Goal: Task Accomplishment & Management: Manage account settings

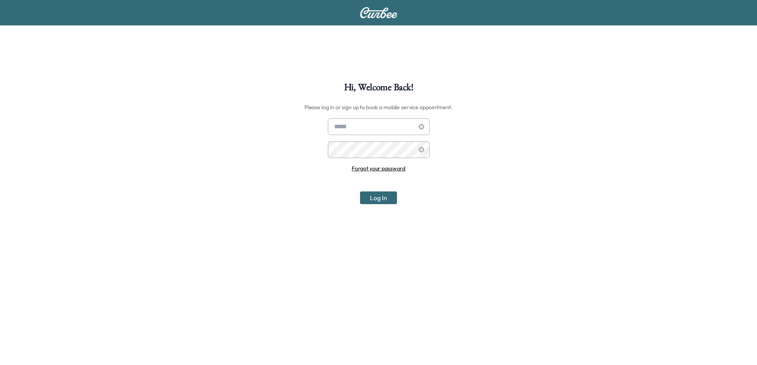
type input "**********"
click at [376, 204] on button "Log In" at bounding box center [378, 198] width 37 height 13
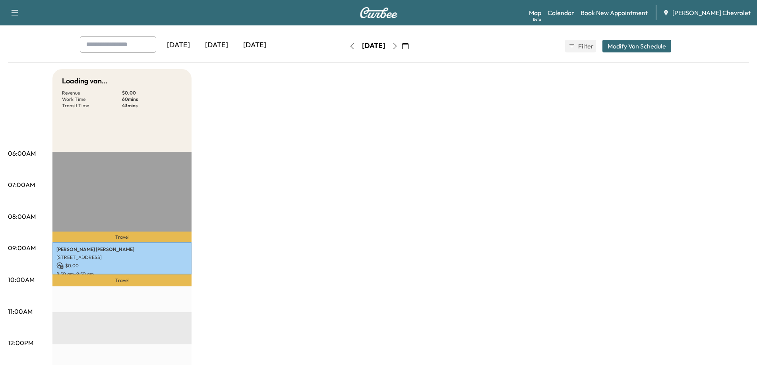
scroll to position [35, 0]
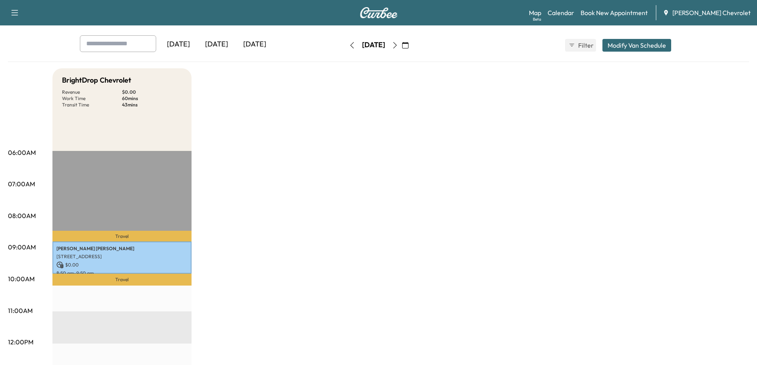
click at [244, 40] on div "[DATE]" at bounding box center [255, 44] width 38 height 18
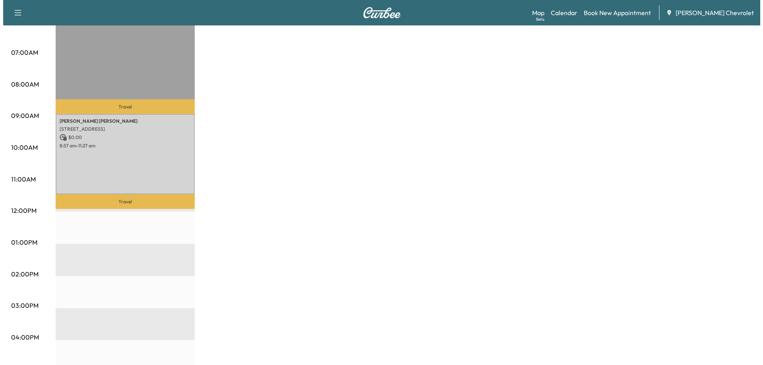
scroll to position [172, 0]
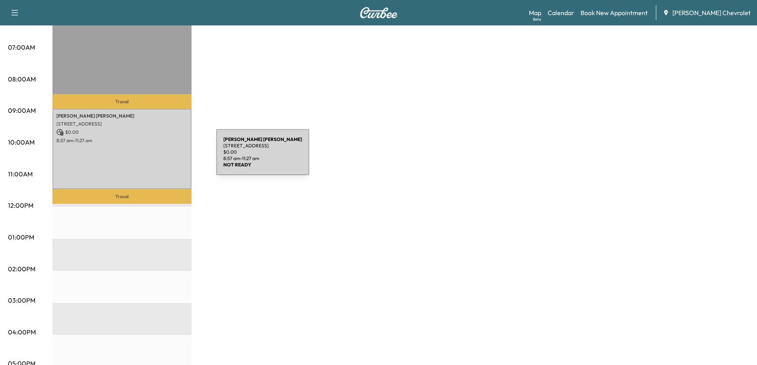
click at [157, 157] on div "[PERSON_NAME] [STREET_ADDRESS] $ 0.00 8:57 am - 11:27 am" at bounding box center [121, 149] width 139 height 80
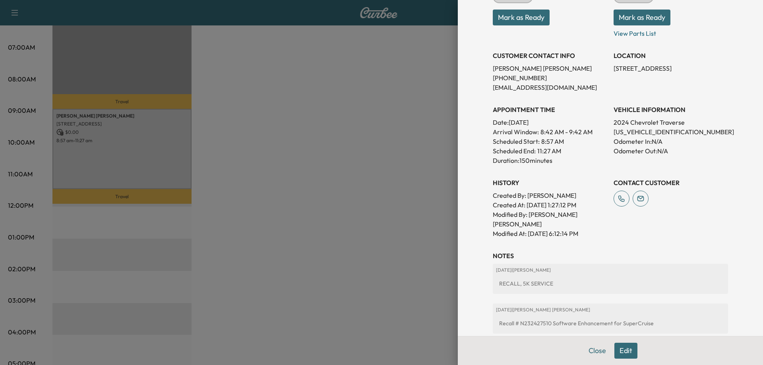
scroll to position [142, 0]
click at [672, 126] on p "2024 Chevrolet Traverse" at bounding box center [671, 122] width 115 height 10
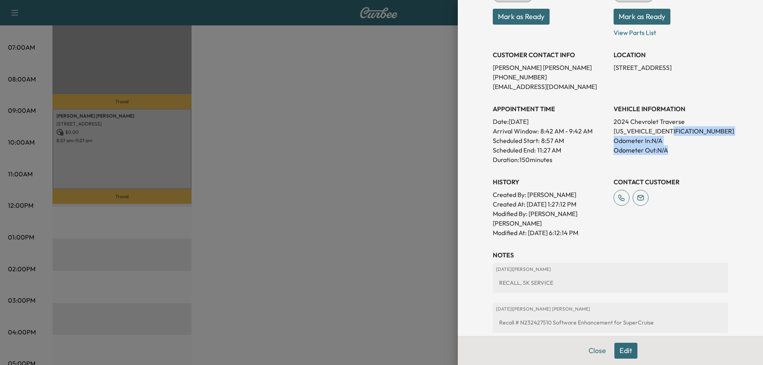
click at [672, 149] on div "VEHICLE INFORMATION 2024 Chevrolet Traverse [US_VEHICLE_IDENTIFICATION_NUMBER] …" at bounding box center [671, 131] width 115 height 67
click at [672, 140] on p "Odometer In: N/A" at bounding box center [671, 141] width 115 height 10
drag, startPoint x: 672, startPoint y: 135, endPoint x: 652, endPoint y: 131, distance: 20.2
click at [652, 131] on p "[US_VEHICLE_IDENTIFICATION_NUMBER]" at bounding box center [671, 131] width 115 height 10
copy p "143670"
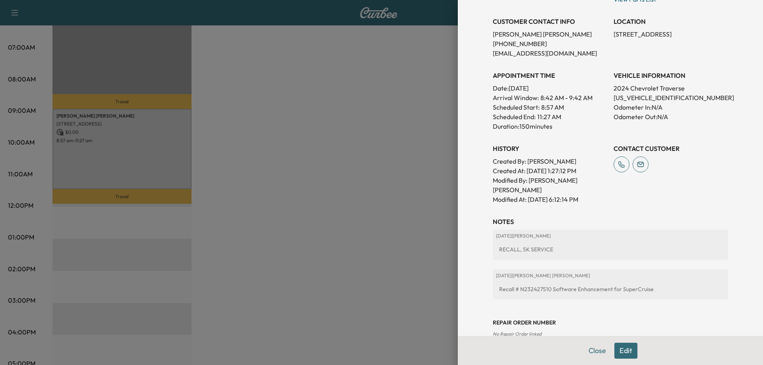
scroll to position [183, 0]
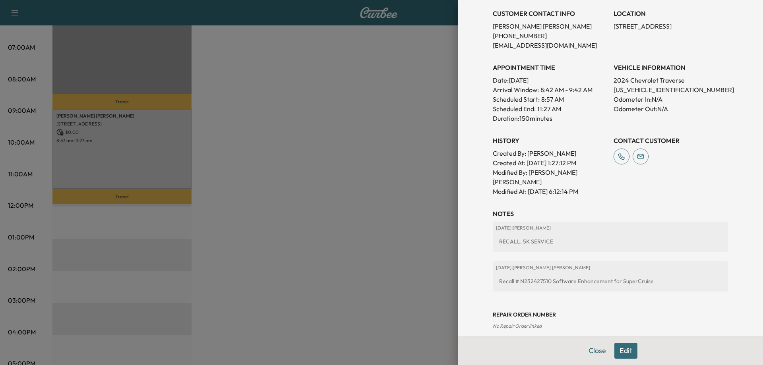
click at [622, 347] on button "Edit" at bounding box center [626, 351] width 23 height 16
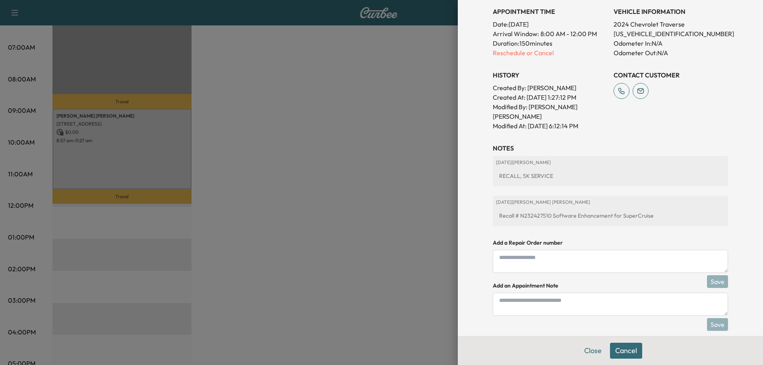
scroll to position [267, 0]
click at [553, 249] on textarea at bounding box center [610, 260] width 235 height 23
type textarea "*******"
click at [716, 274] on button "Save" at bounding box center [717, 280] width 21 height 13
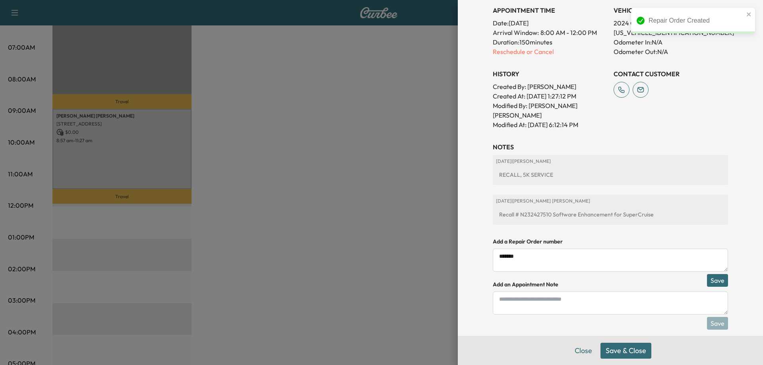
click at [634, 348] on button "Save & Close" at bounding box center [626, 351] width 51 height 16
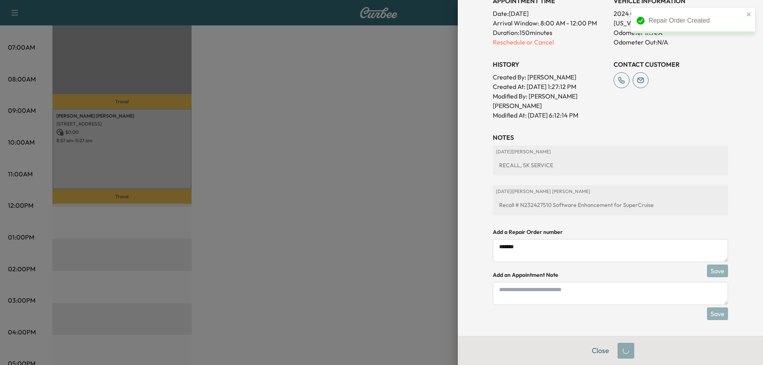
scroll to position [241, 0]
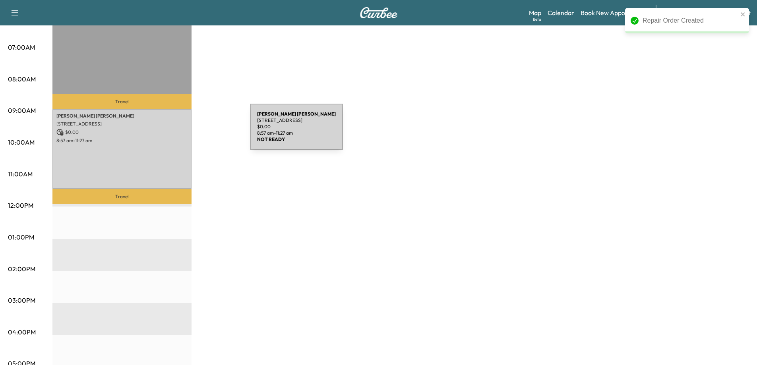
click at [154, 161] on div "[PERSON_NAME] [STREET_ADDRESS] $ 0.00 8:57 am - 11:27 am" at bounding box center [121, 149] width 139 height 80
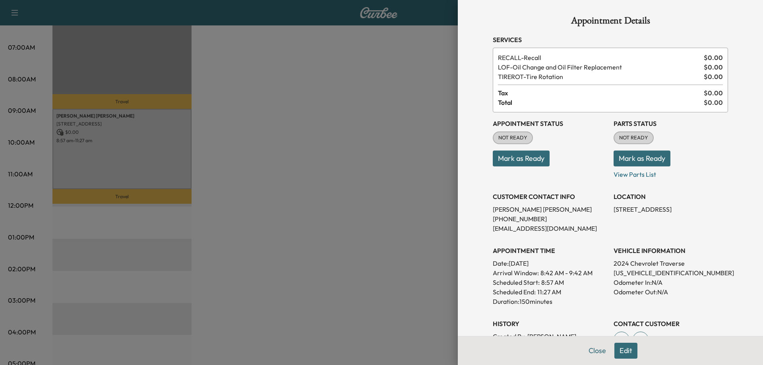
click at [540, 160] on button "Mark as Ready" at bounding box center [521, 159] width 57 height 16
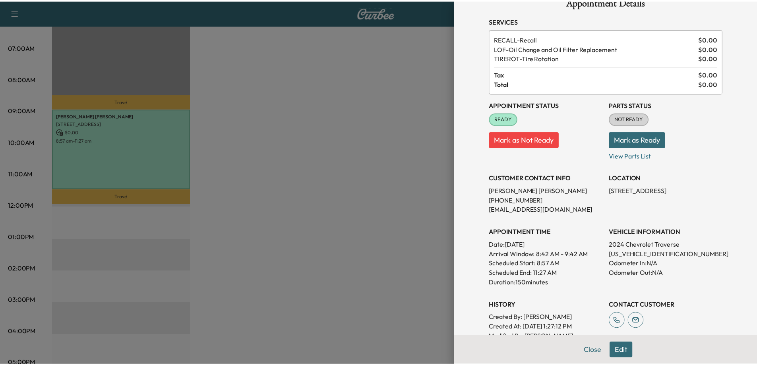
scroll to position [21, 0]
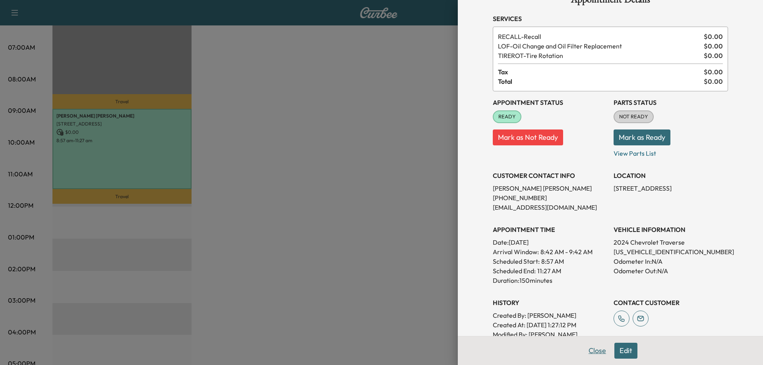
click at [591, 351] on button "Close" at bounding box center [598, 351] width 28 height 16
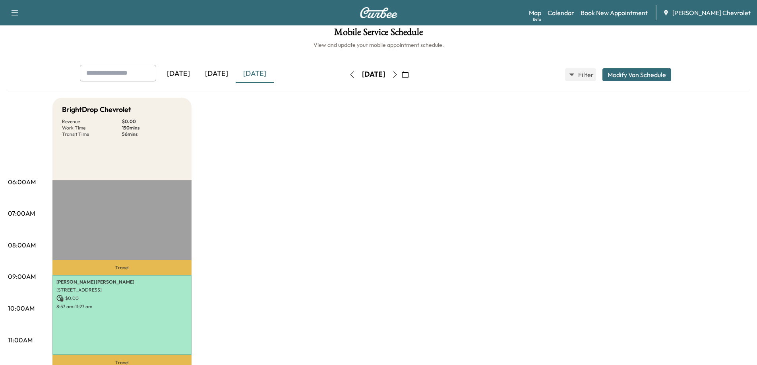
scroll to position [0, 0]
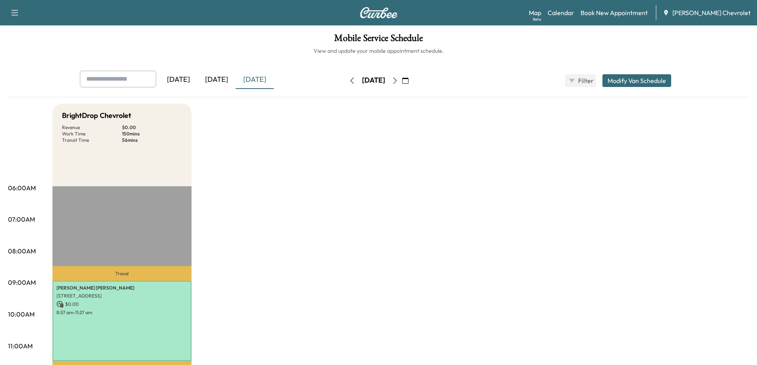
click at [398, 81] on icon "button" at bounding box center [395, 81] width 6 height 6
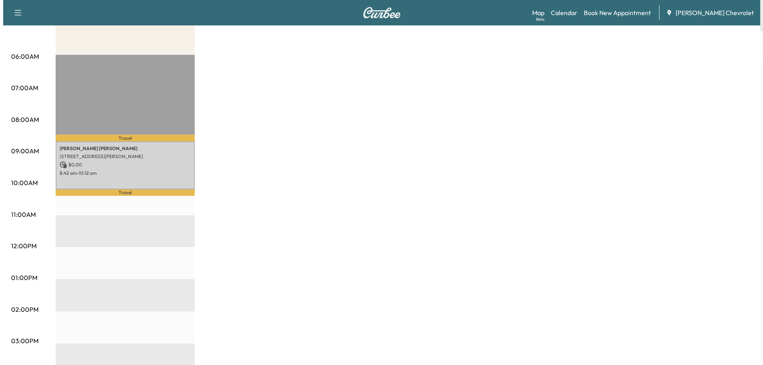
scroll to position [127, 0]
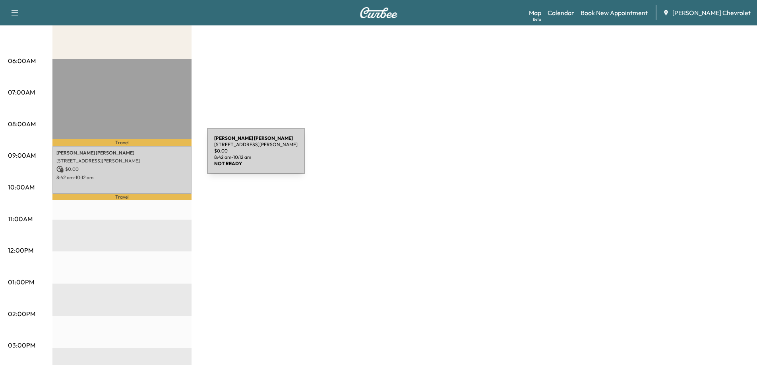
click at [146, 160] on p "[STREET_ADDRESS][PERSON_NAME]" at bounding box center [121, 161] width 131 height 6
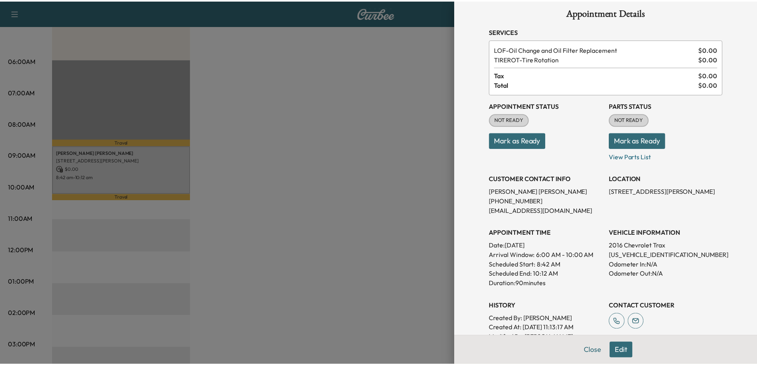
scroll to position [0, 0]
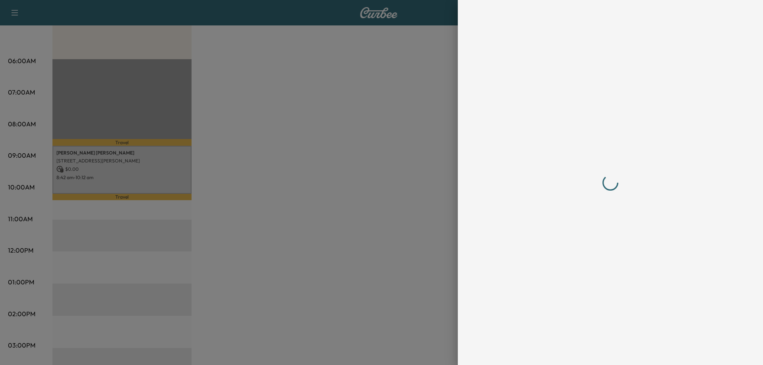
click at [425, 168] on div at bounding box center [381, 182] width 763 height 365
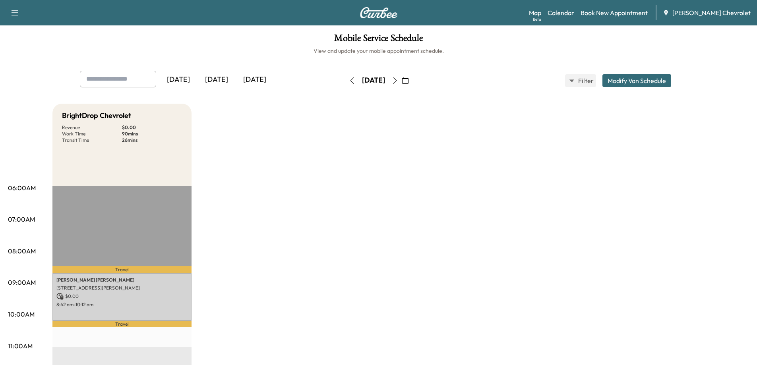
click at [274, 74] on div "[DATE]" at bounding box center [255, 80] width 38 height 18
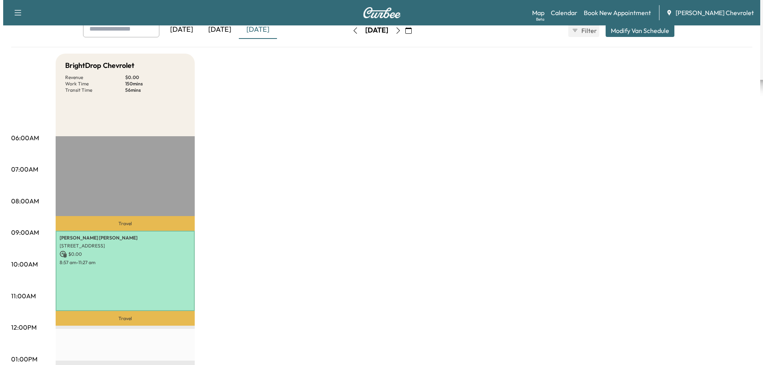
scroll to position [52, 0]
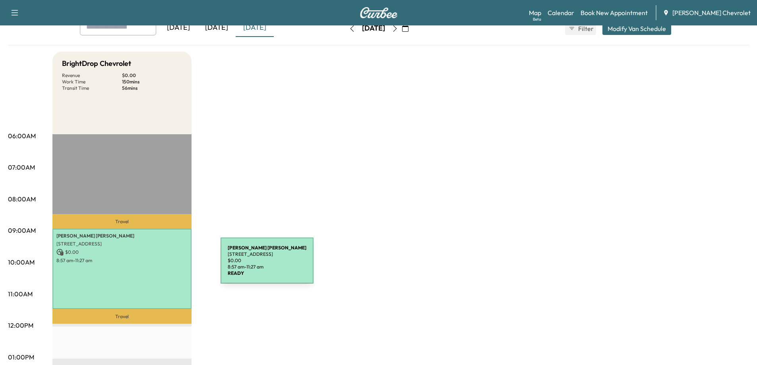
click at [161, 266] on div "[PERSON_NAME] [STREET_ADDRESS] $ 0.00 8:57 am - 11:27 am" at bounding box center [121, 269] width 139 height 80
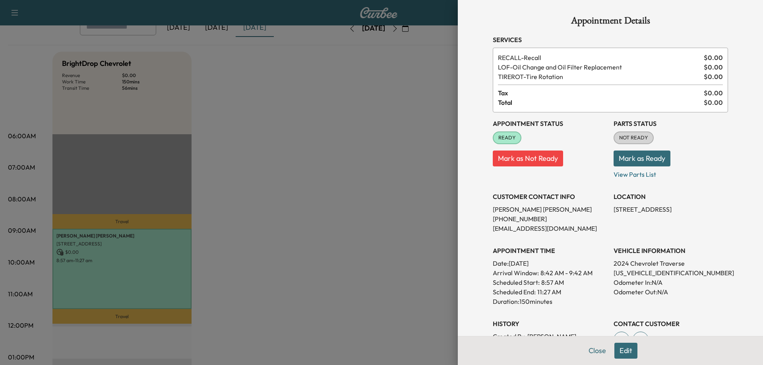
drag, startPoint x: 663, startPoint y: 231, endPoint x: 606, endPoint y: 210, distance: 61.5
click at [606, 210] on div "Appointment Status READY Mark as Not Ready Parts Status NOT READY Mark as Ready…" at bounding box center [610, 242] width 235 height 258
copy p "[STREET_ADDRESS]"
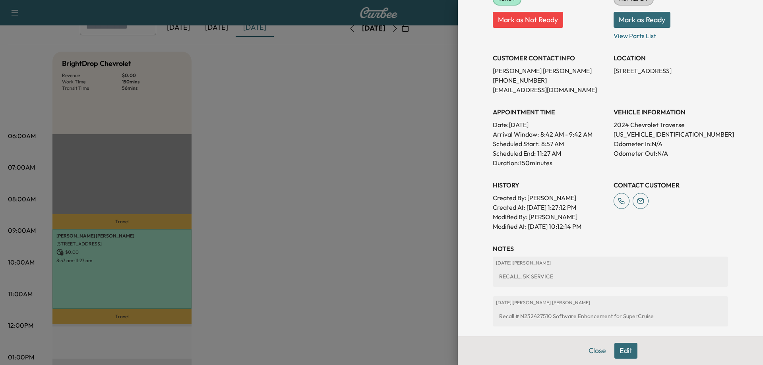
scroll to position [137, 0]
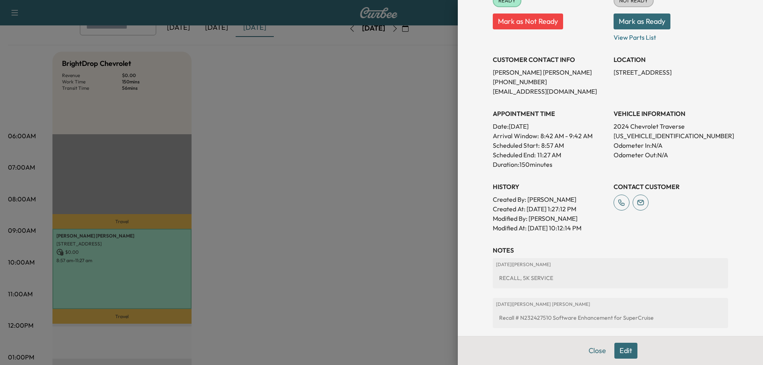
click at [526, 315] on div "Recall # N232427510 Software Enhancement for SuperCruise" at bounding box center [610, 318] width 229 height 14
copy div "N232427510"
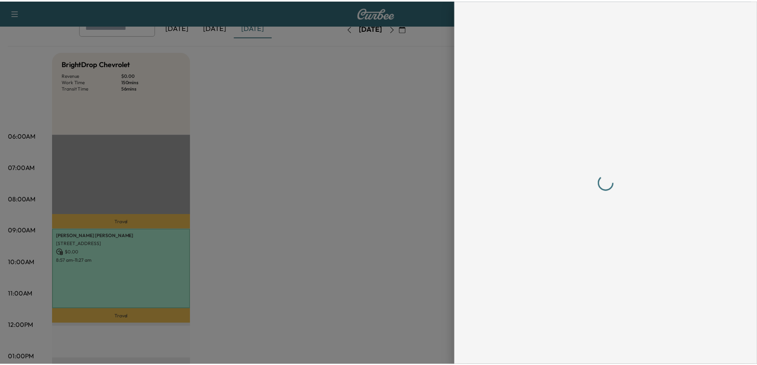
scroll to position [0, 0]
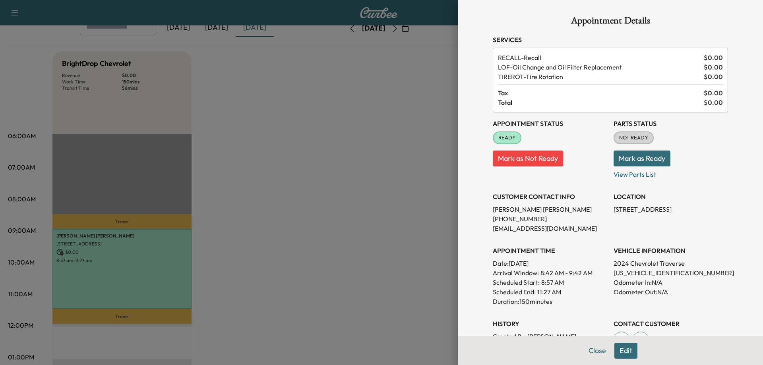
click at [338, 292] on div at bounding box center [381, 182] width 763 height 365
